Goal: Obtain resource: Obtain resource

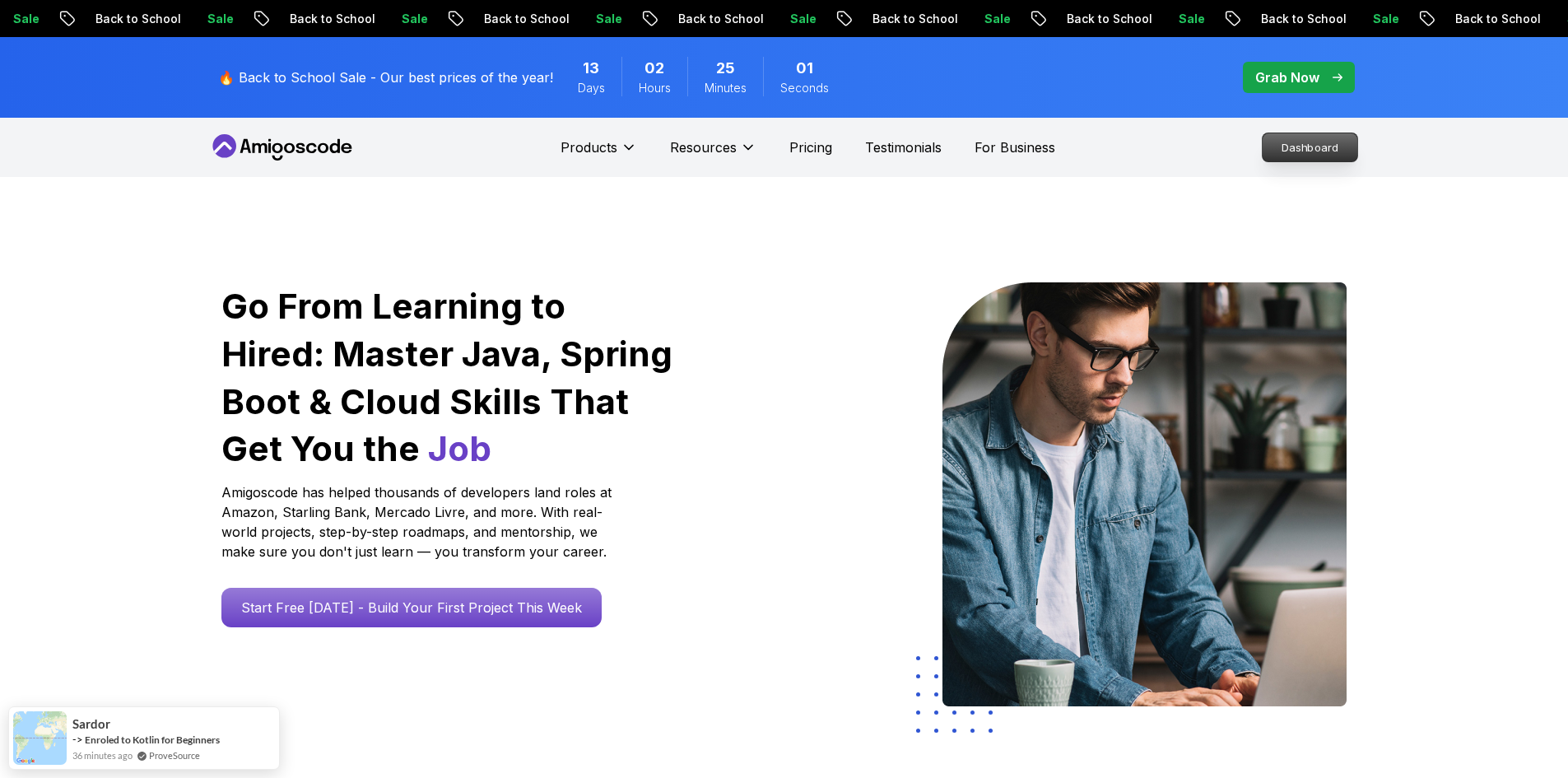
click at [1292, 143] on p "Dashboard" at bounding box center [1309, 147] width 95 height 28
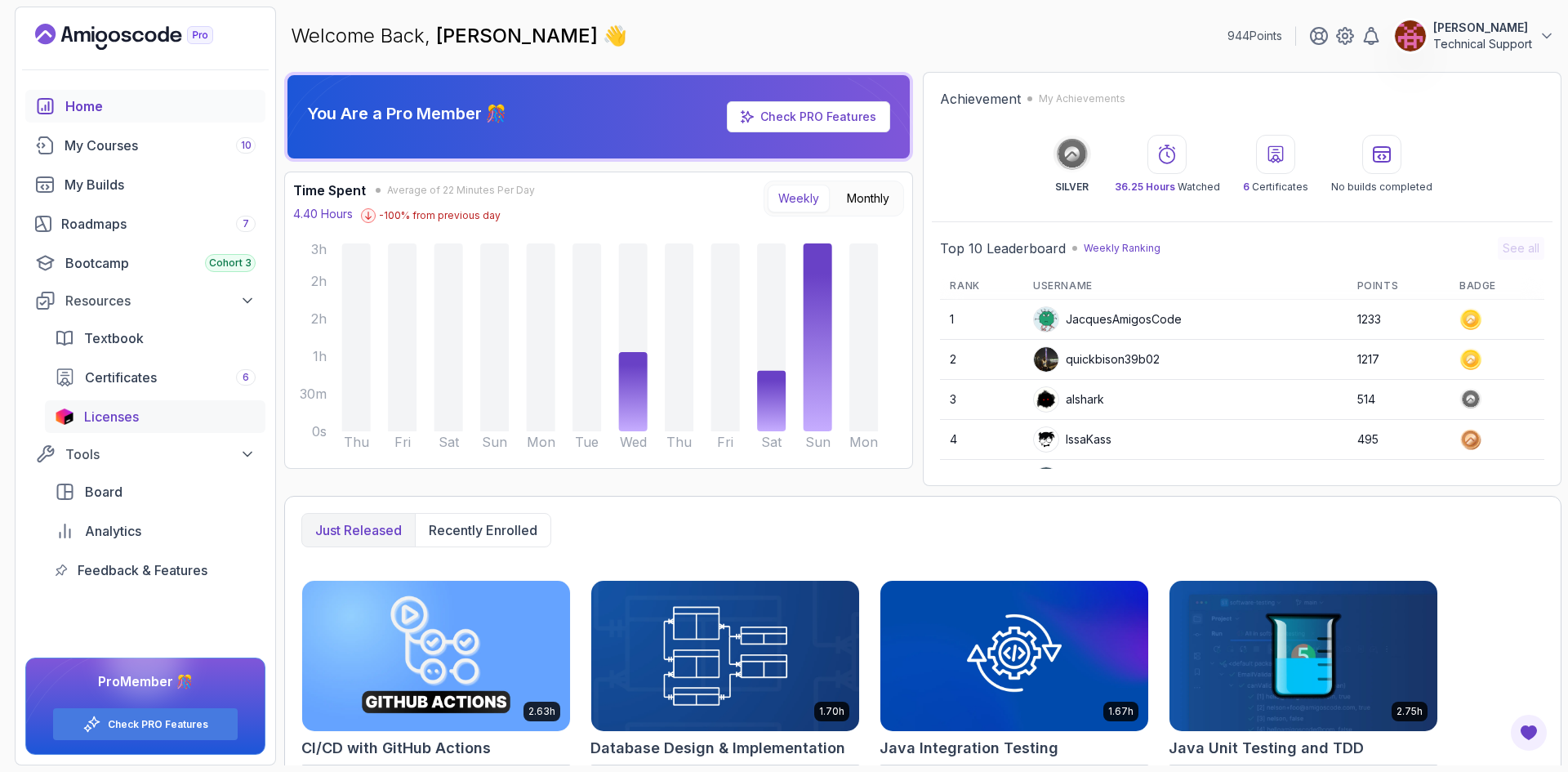
click at [153, 417] on div "Licenses" at bounding box center [170, 416] width 171 height 20
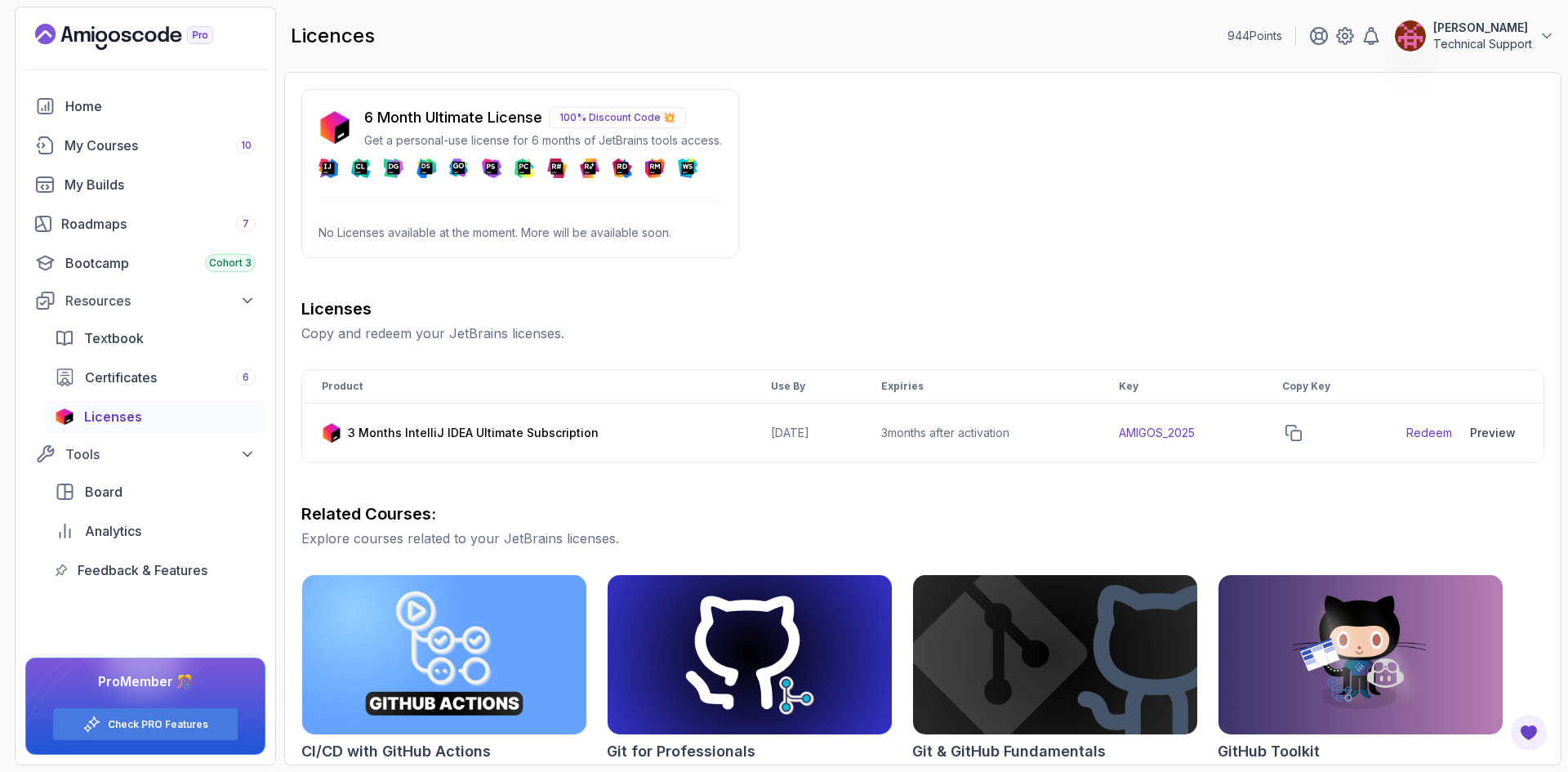
drag, startPoint x: 445, startPoint y: 145, endPoint x: 435, endPoint y: 135, distance: 14.1
click at [443, 144] on p "Get a personal-use license for 6 months of JetBrains tools access." at bounding box center [543, 140] width 358 height 16
click at [418, 107] on p "6 Month Ultimate License" at bounding box center [453, 117] width 178 height 23
click at [1302, 435] on icon "copy-button" at bounding box center [1293, 432] width 16 height 16
click at [1432, 434] on link "Redeem" at bounding box center [1429, 432] width 45 height 16
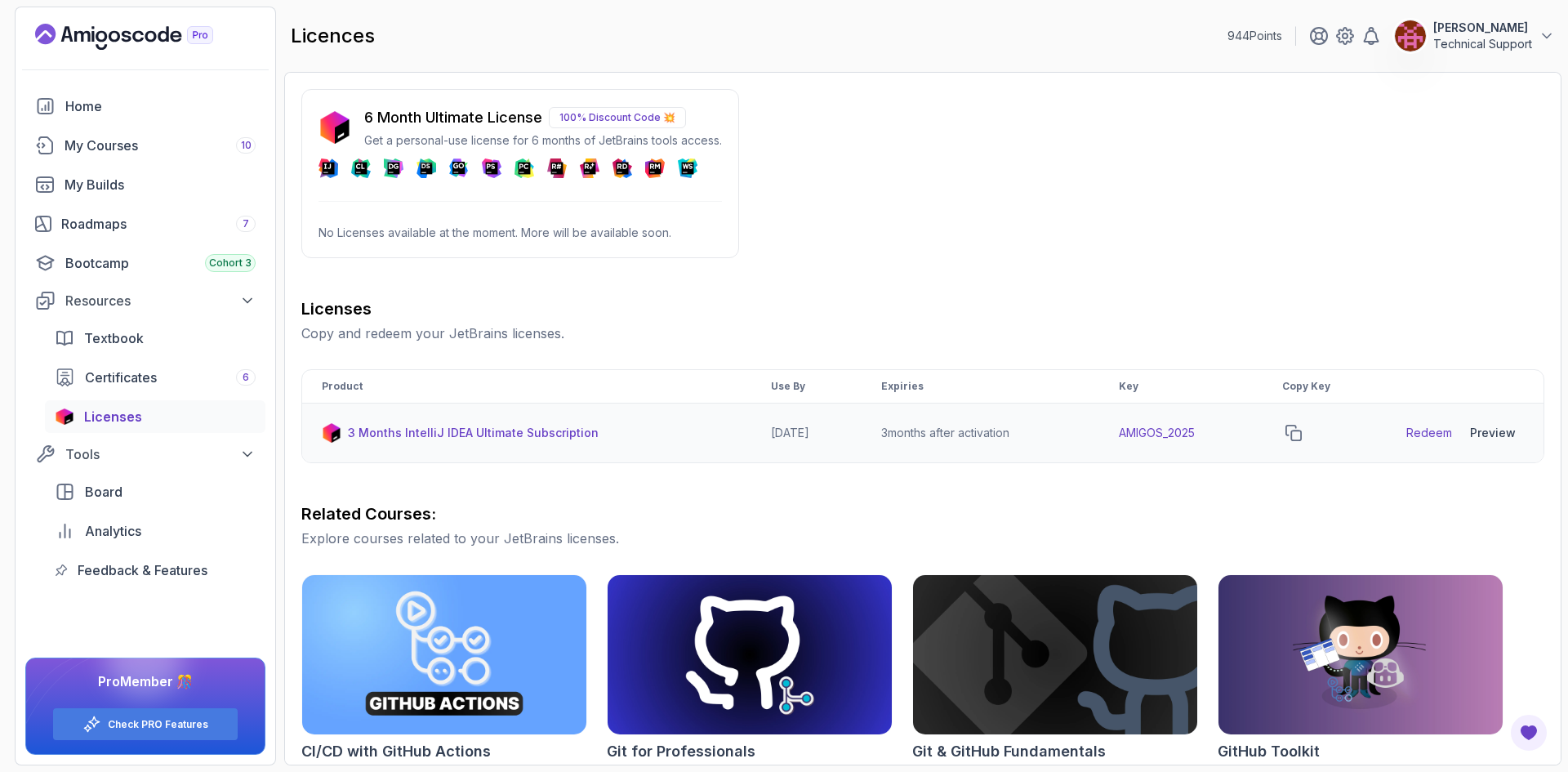
click at [376, 435] on p "3 Months IntelliJ IDEA Ultimate Subscription" at bounding box center [473, 432] width 251 height 16
click at [383, 121] on p "6 Month Ultimate License" at bounding box center [453, 117] width 178 height 23
click at [648, 116] on p "100% Discount Code 💥" at bounding box center [617, 117] width 137 height 21
click at [619, 120] on p "100% Discount Code 💥" at bounding box center [617, 117] width 137 height 21
click at [666, 117] on p "100% Discount Code 💥" at bounding box center [617, 117] width 137 height 21
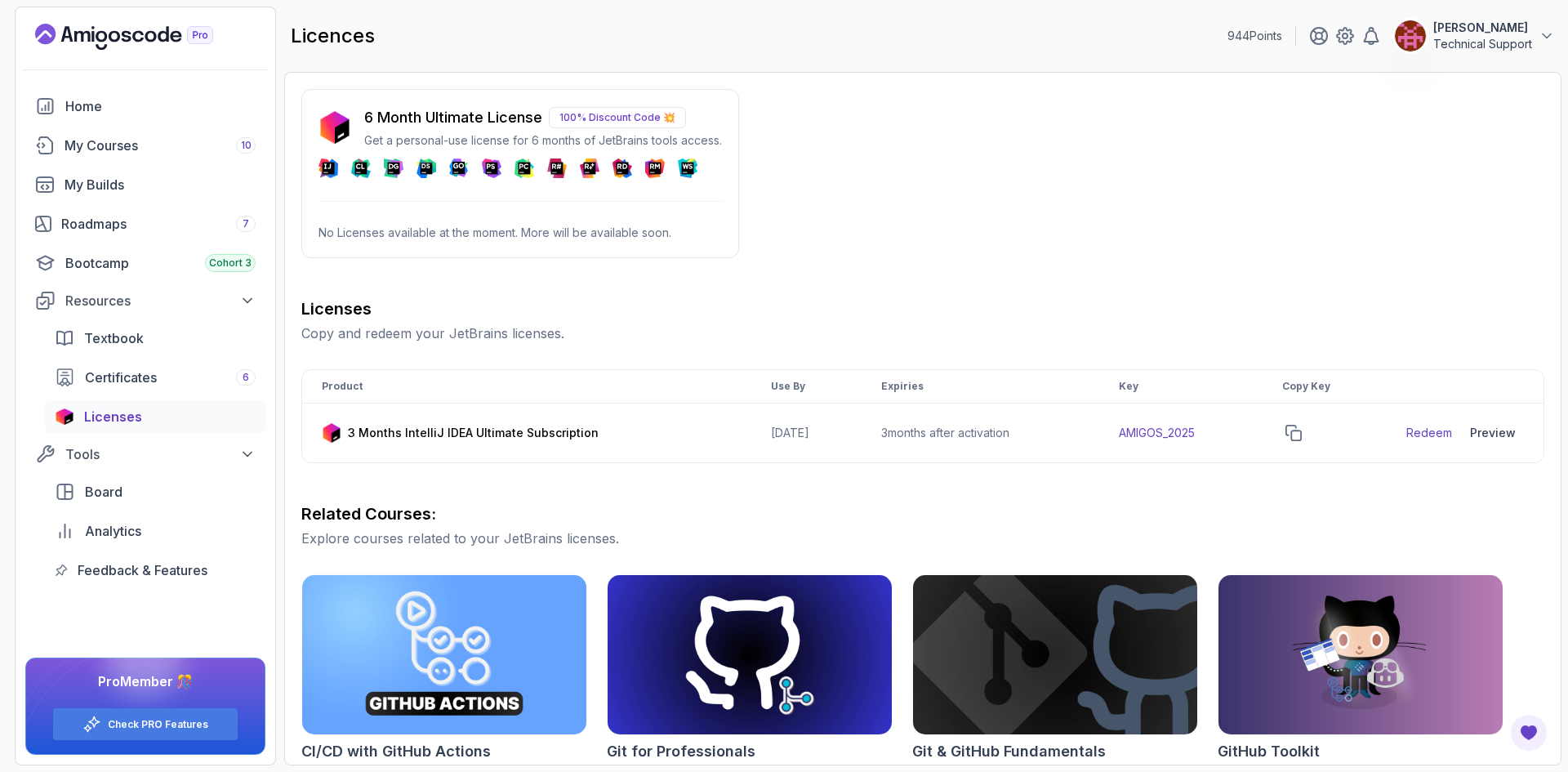
click at [601, 118] on p "100% Discount Code 💥" at bounding box center [617, 117] width 137 height 21
